Goal: Communication & Community: Ask a question

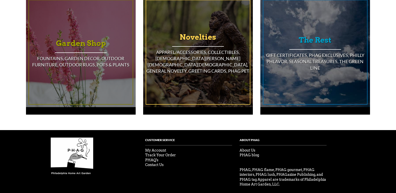
scroll to position [463, 0]
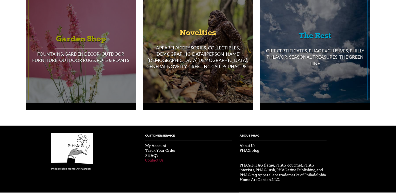
click at [152, 159] on link "Contact Us" at bounding box center [154, 161] width 19 height 4
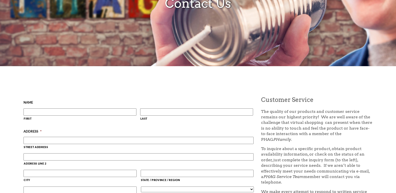
scroll to position [150, 0]
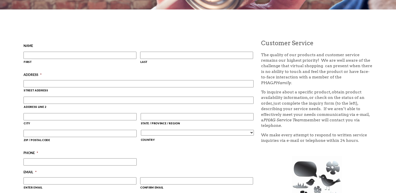
click at [71, 55] on input "First" at bounding box center [80, 55] width 113 height 7
type input "Lily"
type input "[PERSON_NAME]"
type input "[STREET_ADDRESS]"
type input "Minneapolis"
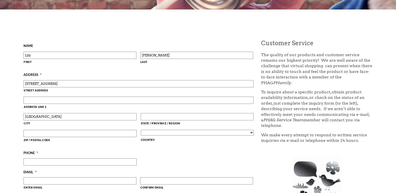
type input "MN"
type input "55405"
select select "United States"
type input "2675783108"
type input "lily@summitsanitizeguild.com"
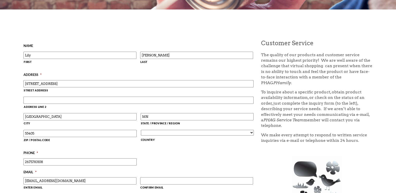
type input "lily@summitsanitizeguild.com"
type input "(267) 578-3108"
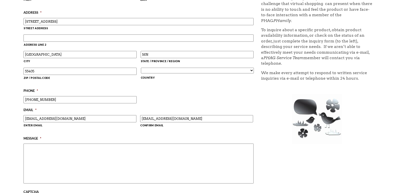
scroll to position [250, 0]
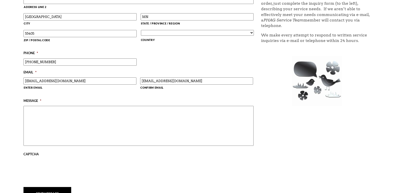
click at [38, 120] on textarea "Message *" at bounding box center [139, 126] width 230 height 40
paste textarea "I am local and would love an opportunity to provide you with a professional cle…"
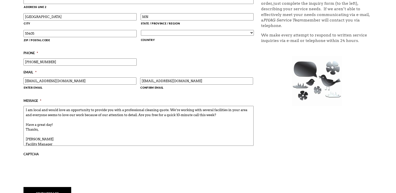
scroll to position [35, 0]
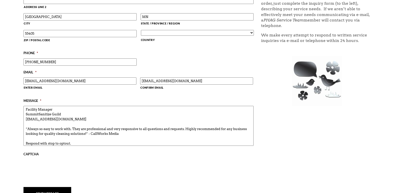
type textarea "I am local and would love an opportunity to provide you with a professional cle…"
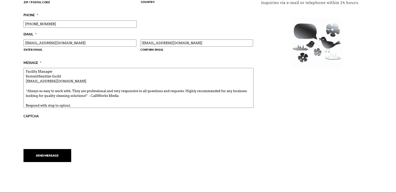
scroll to position [300, 0]
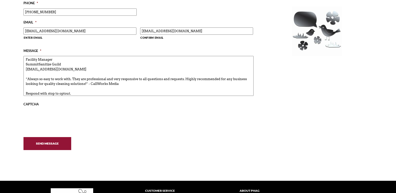
click at [46, 145] on input "Send Message" at bounding box center [48, 143] width 48 height 13
